Goal: Information Seeking & Learning: Learn about a topic

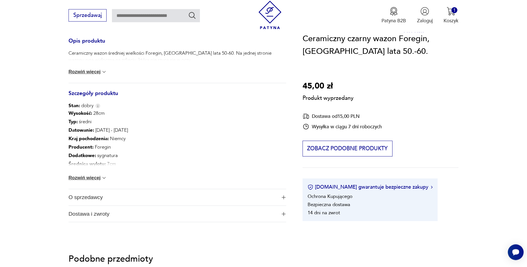
scroll to position [230, 0]
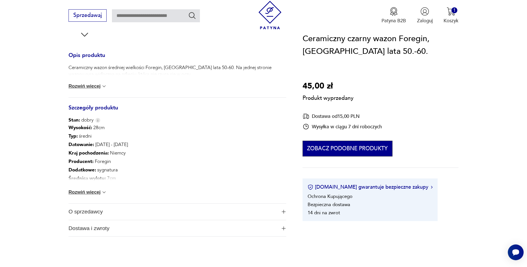
click at [371, 152] on button "Zobacz podobne produkty" at bounding box center [347, 149] width 90 height 16
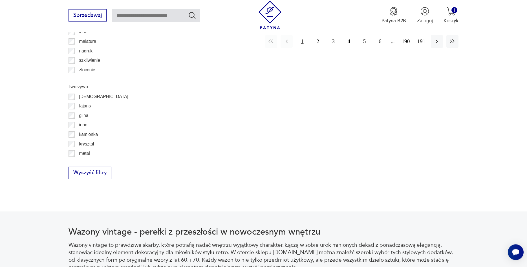
scroll to position [823, 0]
